Goal: Task Accomplishment & Management: Manage account settings

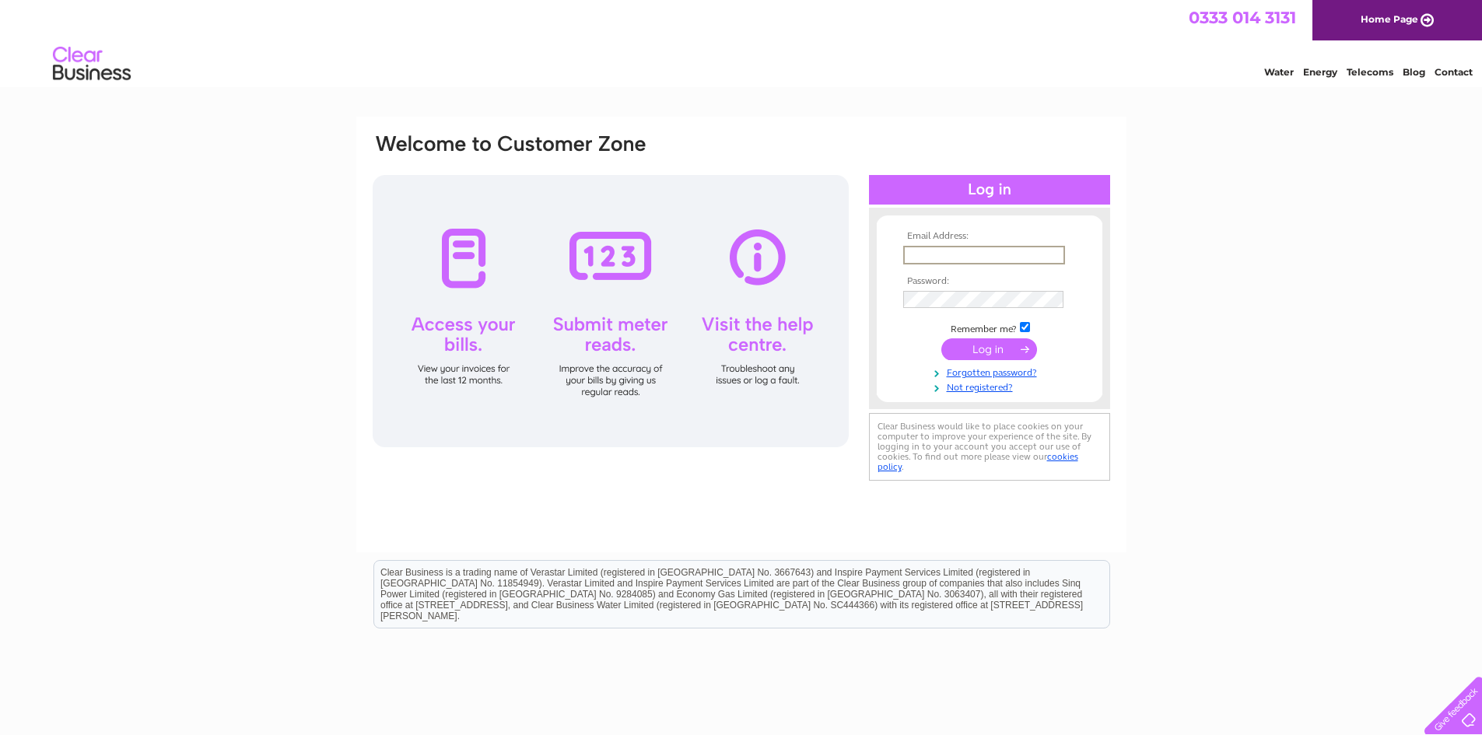
click at [943, 256] on input "text" at bounding box center [984, 255] width 162 height 19
type input "andrew@shropshiremowers.co.uk"
click at [941, 338] on input "submit" at bounding box center [989, 349] width 96 height 22
click at [986, 354] on input "submit" at bounding box center [989, 349] width 96 height 22
click at [979, 347] on input "submit" at bounding box center [989, 348] width 96 height 22
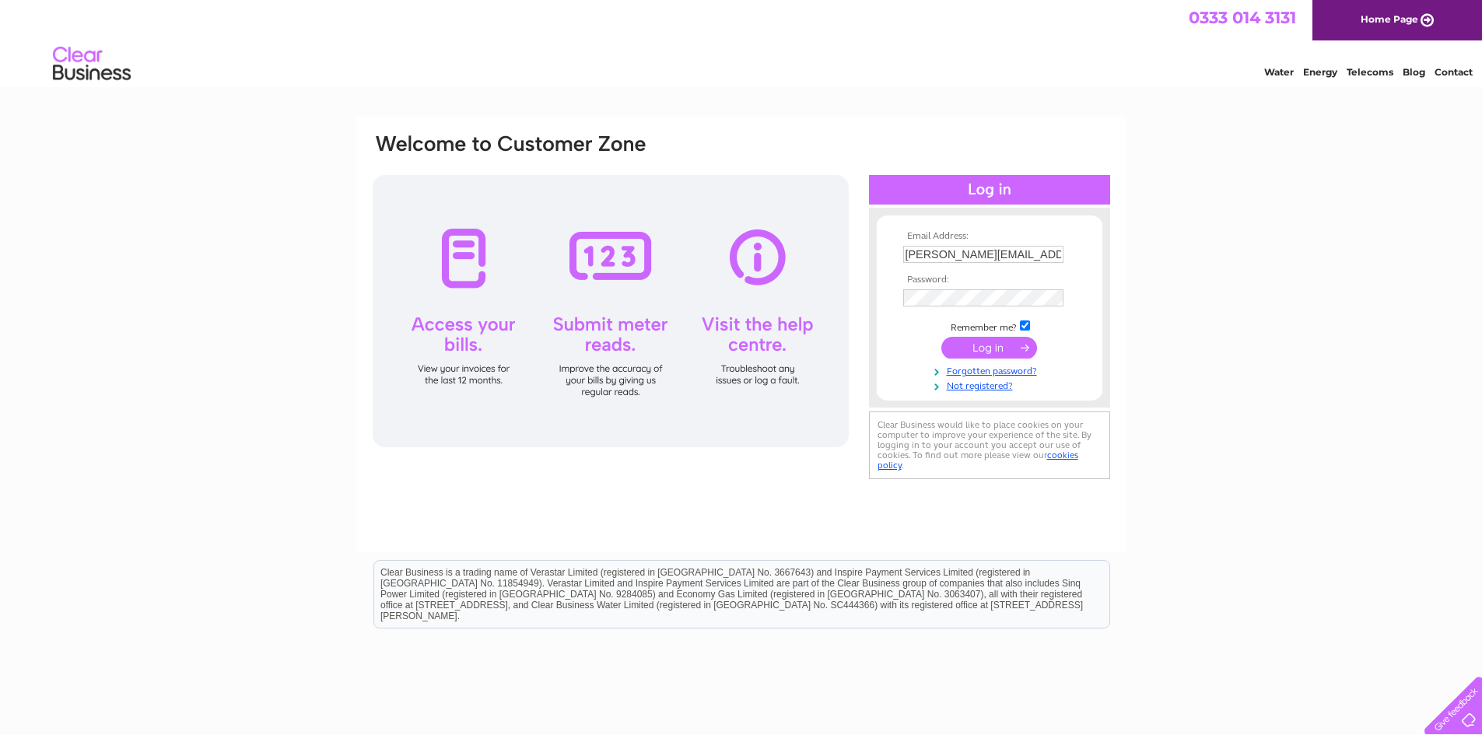
click at [979, 347] on input "submit" at bounding box center [989, 348] width 96 height 22
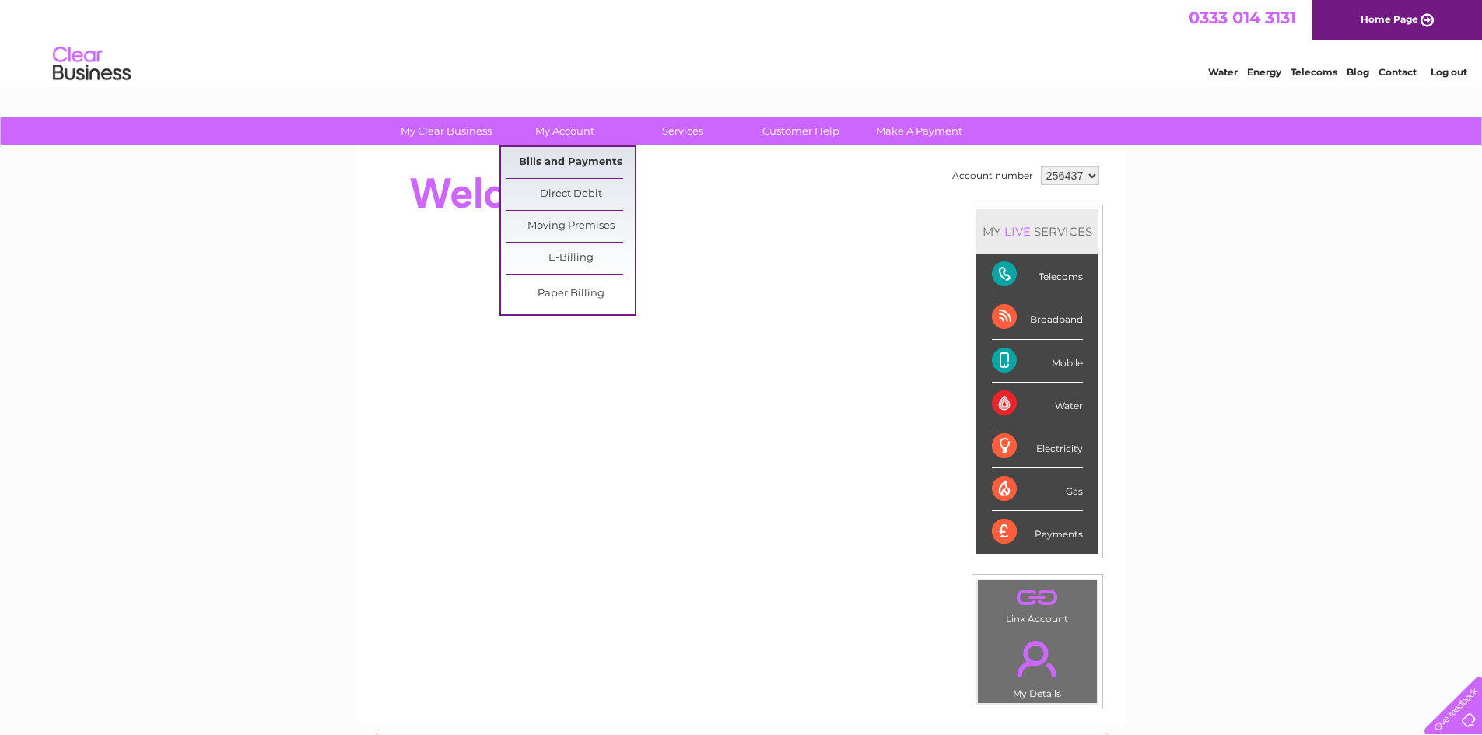
click at [564, 163] on link "Bills and Payments" at bounding box center [570, 162] width 128 height 31
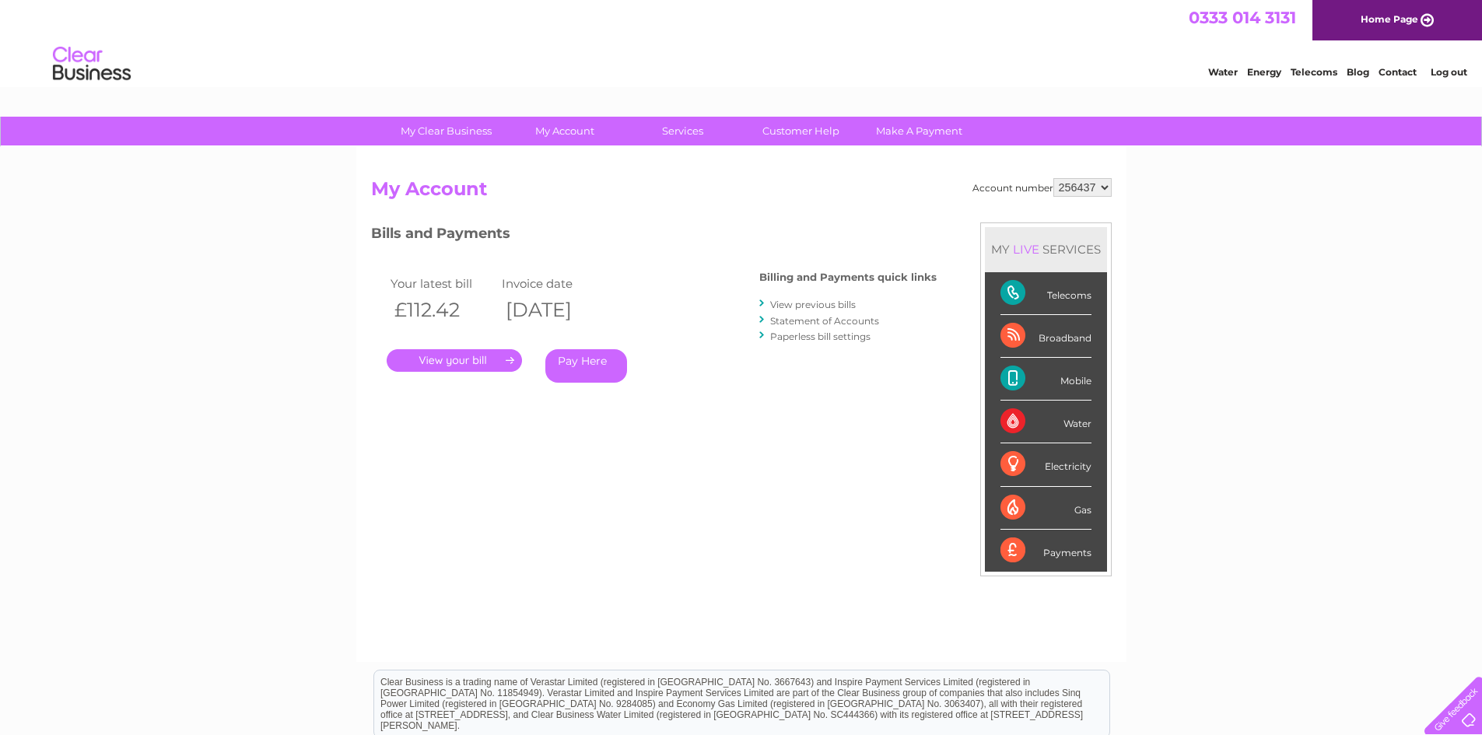
click at [797, 307] on link "View previous bills" at bounding box center [813, 305] width 86 height 12
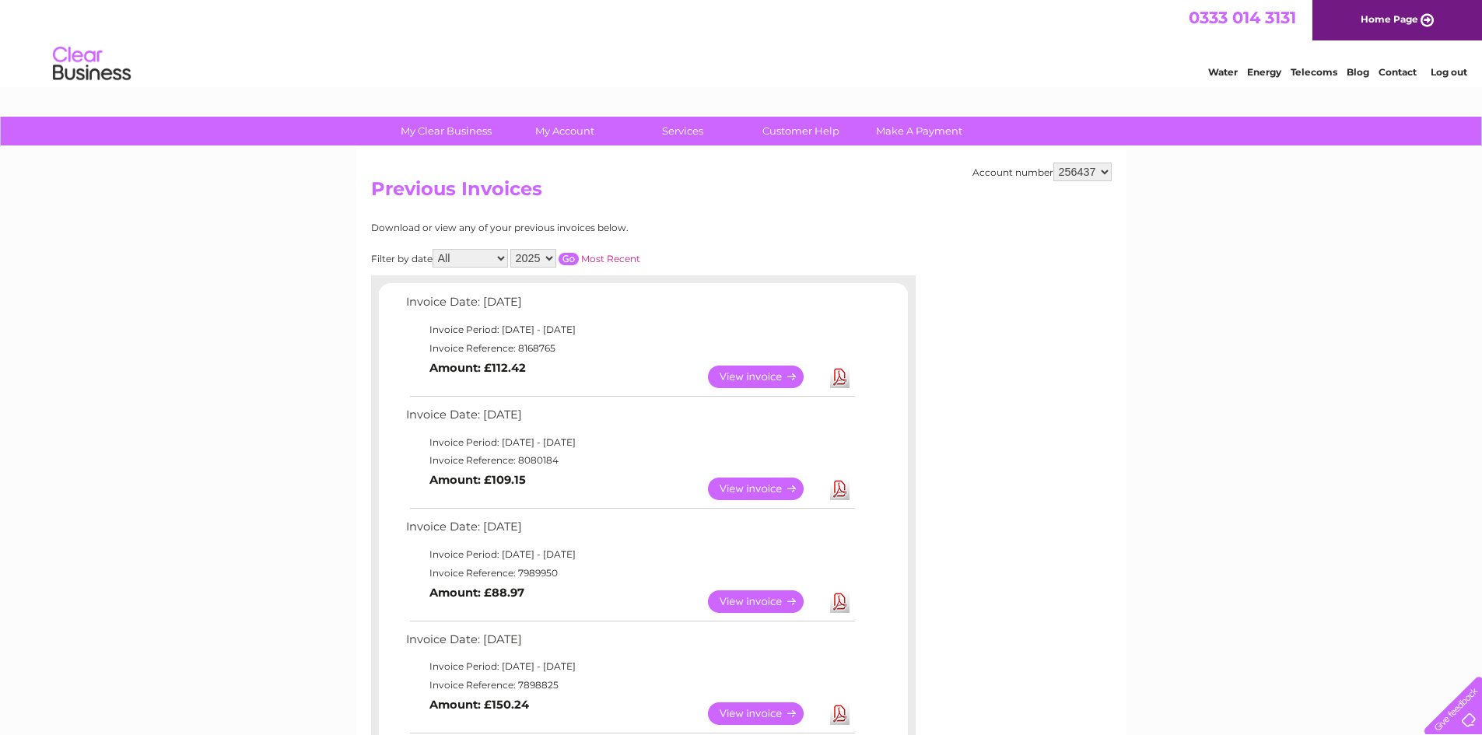
click at [759, 602] on link "View" at bounding box center [765, 601] width 114 height 23
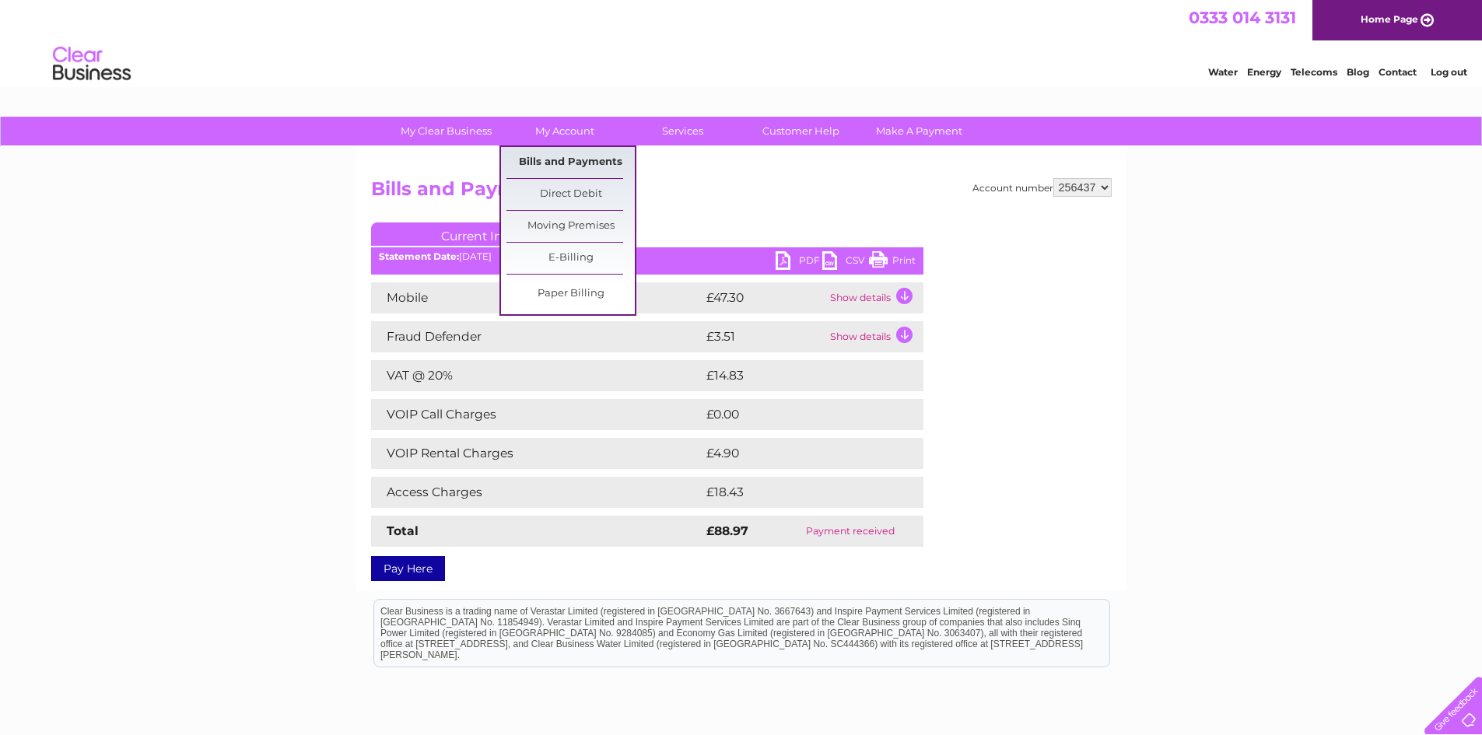
click at [579, 162] on link "Bills and Payments" at bounding box center [570, 162] width 128 height 31
click at [562, 166] on link "Bills and Payments" at bounding box center [570, 162] width 128 height 31
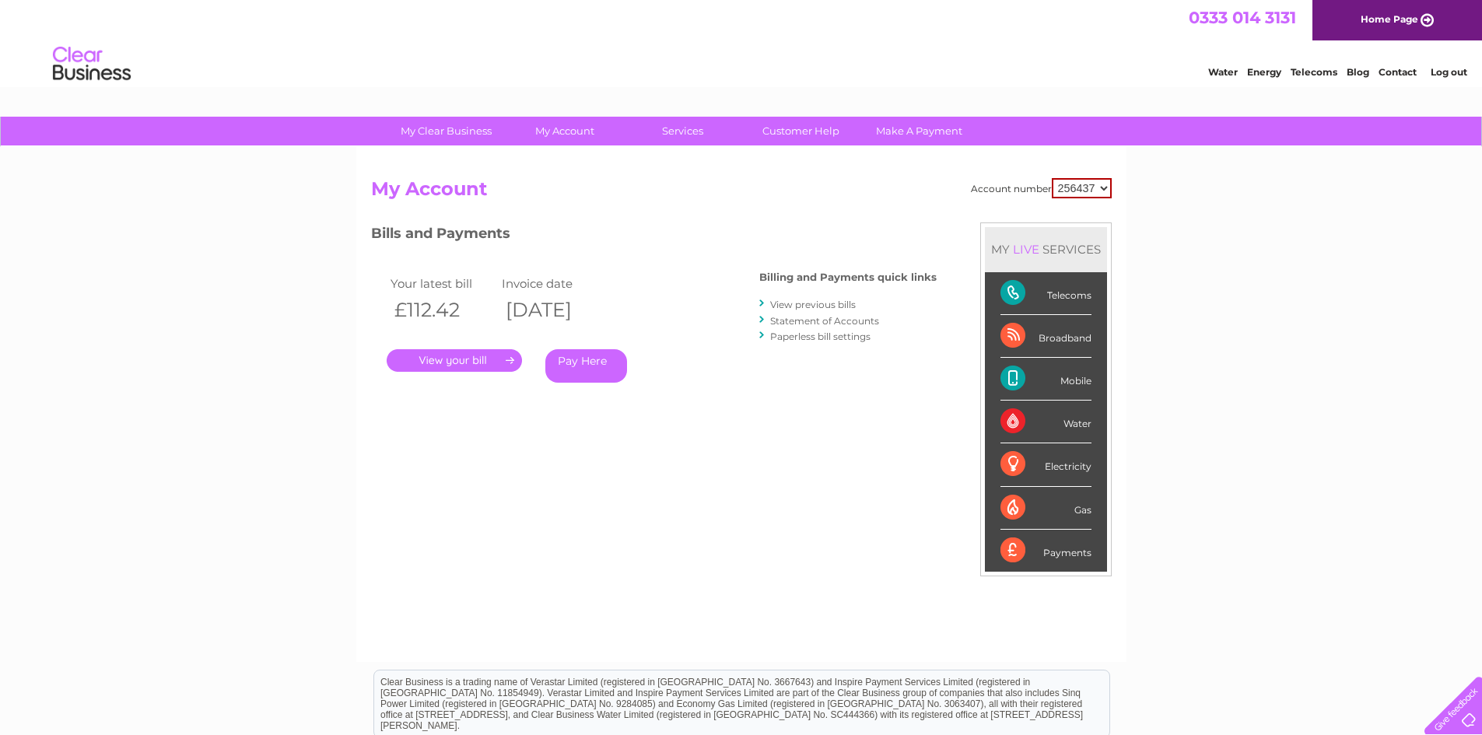
click at [821, 303] on link "View previous bills" at bounding box center [813, 305] width 86 height 12
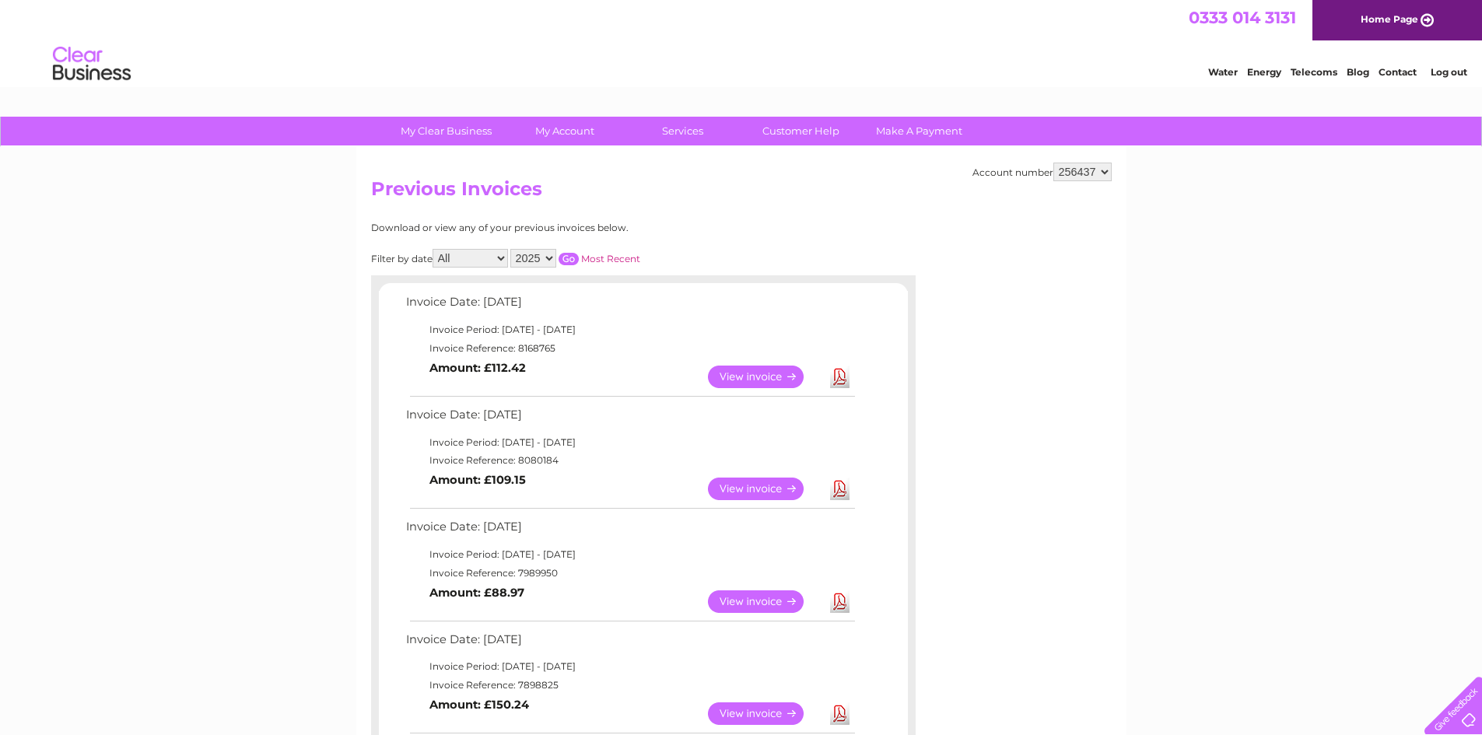
click at [769, 370] on link "View" at bounding box center [765, 377] width 114 height 23
